Goal: Task Accomplishment & Management: Complete application form

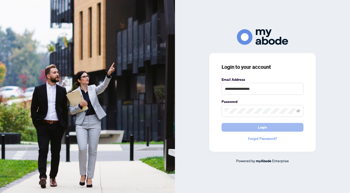
click at [261, 127] on span "Login" at bounding box center [262, 127] width 9 height 8
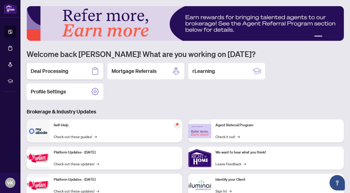
click at [80, 68] on div "Deal Processing" at bounding box center [65, 71] width 77 height 16
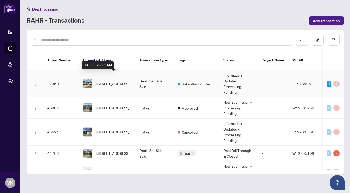
click at [117, 81] on span "[STREET_ADDRESS]" at bounding box center [113, 84] width 33 height 6
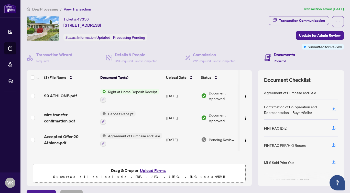
scroll to position [29, 0]
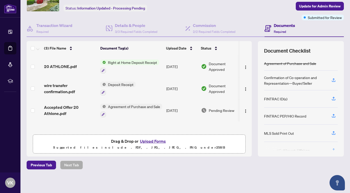
click at [151, 140] on button "Upload Forms" at bounding box center [153, 141] width 29 height 7
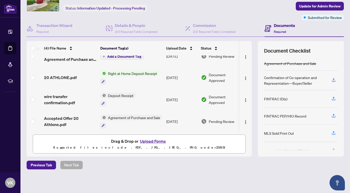
scroll to position [0, 0]
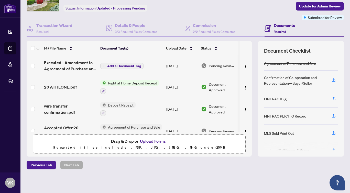
click at [122, 64] on span "Add a Document Tag" at bounding box center [124, 66] width 34 height 4
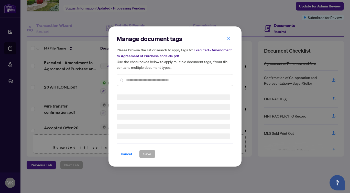
click at [131, 82] on div "Manage document tags Please browse the list or search to apply tags to: Execute…" at bounding box center [175, 96] width 117 height 123
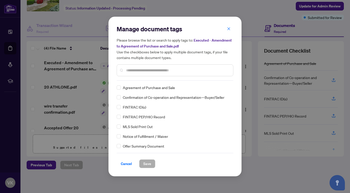
click at [141, 69] on input "text" at bounding box center [177, 70] width 103 height 6
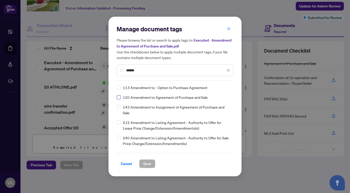
type input "******"
click at [143, 162] on span "Save" at bounding box center [147, 163] width 8 height 8
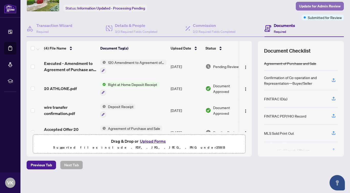
click at [308, 3] on span "Update for Admin Review" at bounding box center [320, 6] width 42 height 8
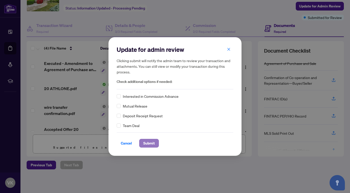
click at [146, 142] on span "Submit" at bounding box center [149, 143] width 12 height 8
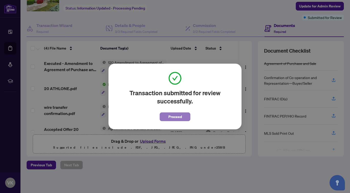
click at [178, 115] on span "Proceed" at bounding box center [176, 116] width 14 height 8
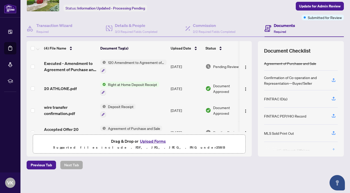
scroll to position [11, 0]
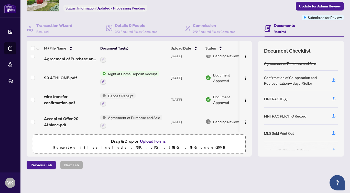
click at [121, 115] on span "Agreement of Purchase and Sale" at bounding box center [134, 118] width 56 height 6
click at [123, 143] on span "Agreement of Purchase and Sale" at bounding box center [134, 142] width 56 height 6
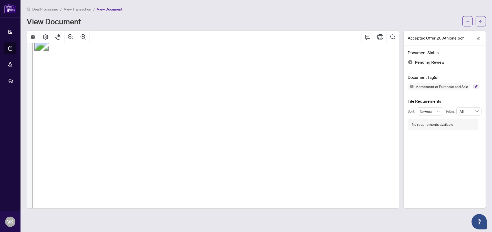
scroll to position [489, 0]
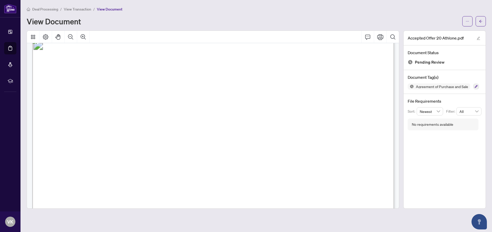
click at [71, 8] on span "View Transaction" at bounding box center [77, 9] width 27 height 5
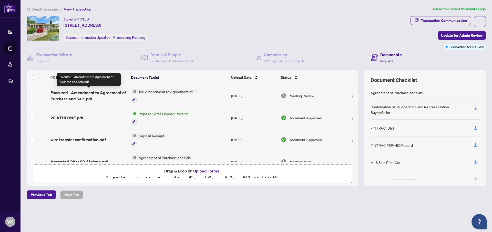
click at [75, 93] on span "Executed - Amendment to Agreement of Purchase and Sale.pdf" at bounding box center [88, 95] width 76 height 12
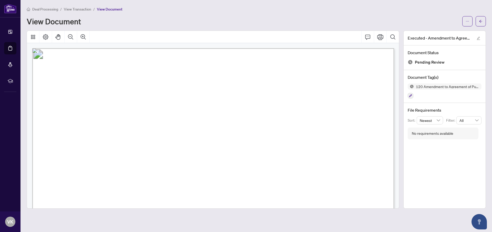
click at [79, 8] on span "View Transaction" at bounding box center [77, 9] width 27 height 5
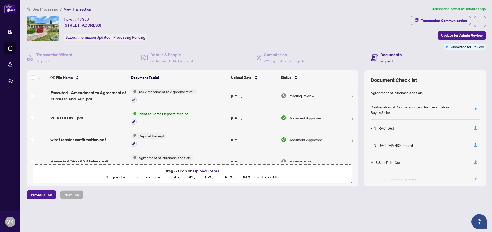
click at [201, 172] on button "Upload Forms" at bounding box center [206, 170] width 29 height 7
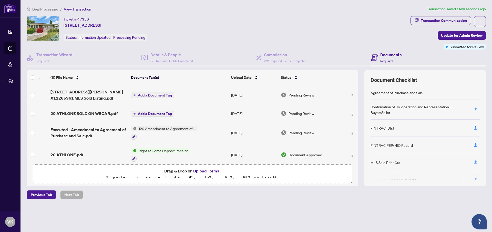
click at [155, 94] on span "Add a Document Tag" at bounding box center [155, 95] width 34 height 4
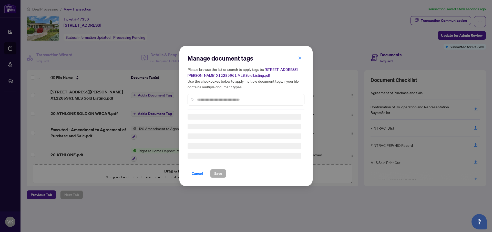
click at [201, 98] on div "Manage document tags Please browse the list or search to apply tags to: [STREET…" at bounding box center [246, 82] width 117 height 56
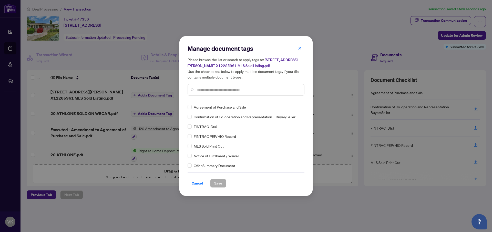
drag, startPoint x: 200, startPoint y: 93, endPoint x: 200, endPoint y: 90, distance: 2.8
click at [200, 92] on div at bounding box center [246, 90] width 117 height 12
click at [200, 90] on input "text" at bounding box center [248, 90] width 103 height 6
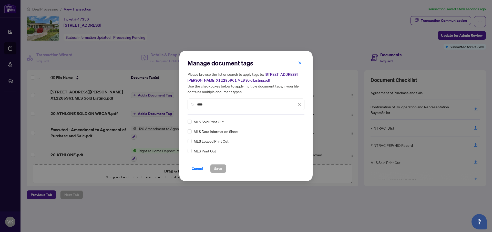
type input "***"
click at [215, 167] on span "Save" at bounding box center [218, 168] width 8 height 8
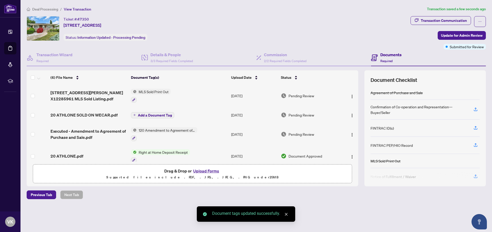
click at [150, 113] on span "Add a Document Tag" at bounding box center [155, 115] width 34 height 4
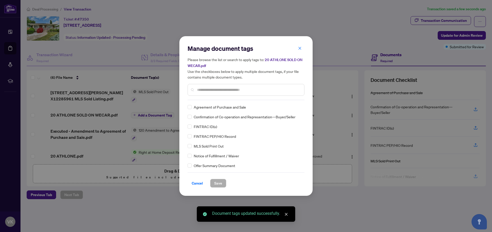
click at [201, 100] on div "Manage document tags Please browse the list or search to apply tags to: 20 ATHL…" at bounding box center [246, 115] width 117 height 143
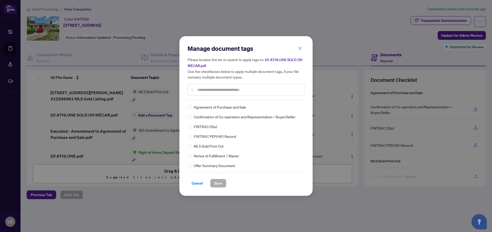
click at [201, 91] on input "text" at bounding box center [248, 90] width 103 height 6
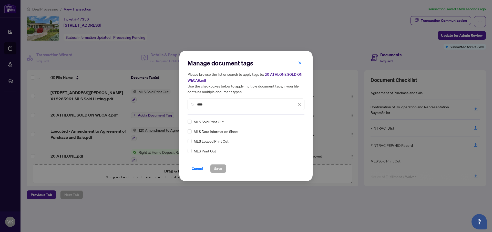
type input "***"
click at [187, 121] on div "Manage document tags Please browse the list or search to apply tags to: 20 ATHL…" at bounding box center [245, 116] width 133 height 130
click at [217, 165] on span "Save" at bounding box center [218, 168] width 8 height 8
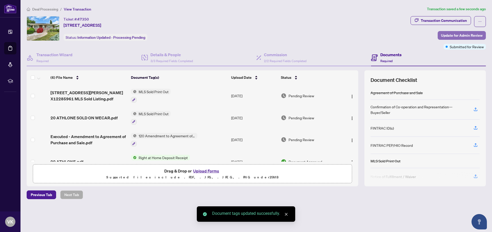
click at [350, 35] on span "Update for Admin Review" at bounding box center [462, 35] width 42 height 8
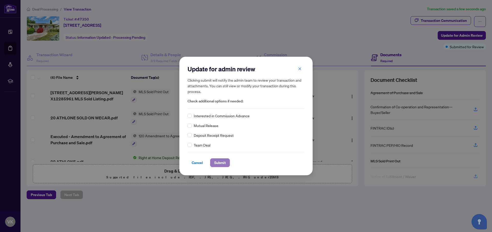
click at [220, 160] on span "Submit" at bounding box center [220, 162] width 12 height 8
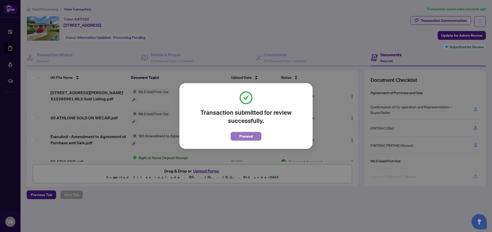
click at [239, 135] on button "Proceed" at bounding box center [246, 136] width 31 height 9
